Goal: Transaction & Acquisition: Purchase product/service

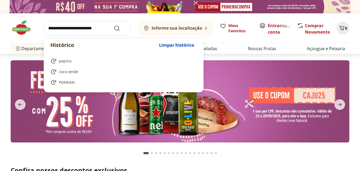
click at [78, 30] on input "search" at bounding box center [87, 28] width 87 height 15
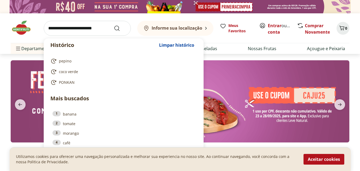
click at [0, 111] on section at bounding box center [180, 107] width 360 height 106
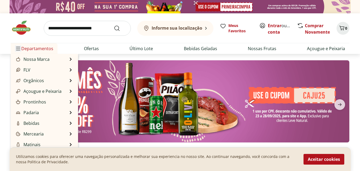
click at [18, 46] on icon "Menu" at bounding box center [18, 48] width 4 height 4
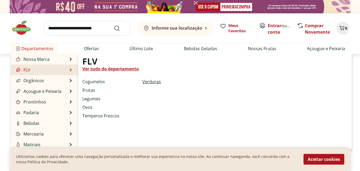
click at [150, 80] on link "Verduras" at bounding box center [151, 81] width 19 height 6
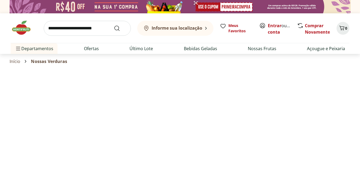
select select "**********"
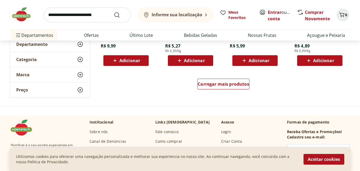
scroll to position [347, 0]
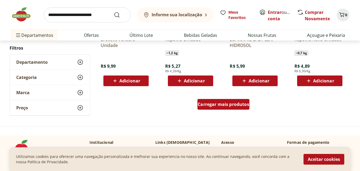
click at [215, 106] on span "Carregar mais produtos" at bounding box center [223, 104] width 51 height 4
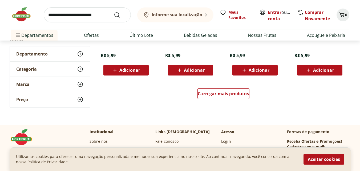
scroll to position [720, 0]
